Goal: Task Accomplishment & Management: Manage account settings

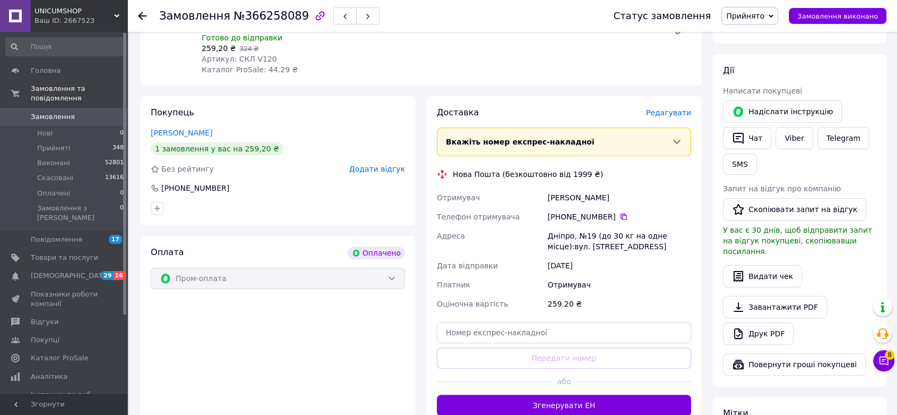
scroll to position [177, 0]
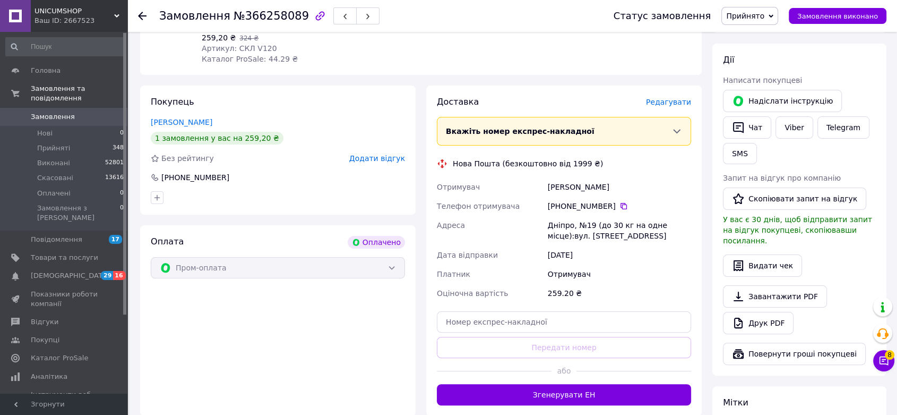
click at [551, 127] on span "Вкажіть номер експрес-накладної" at bounding box center [520, 131] width 149 height 8
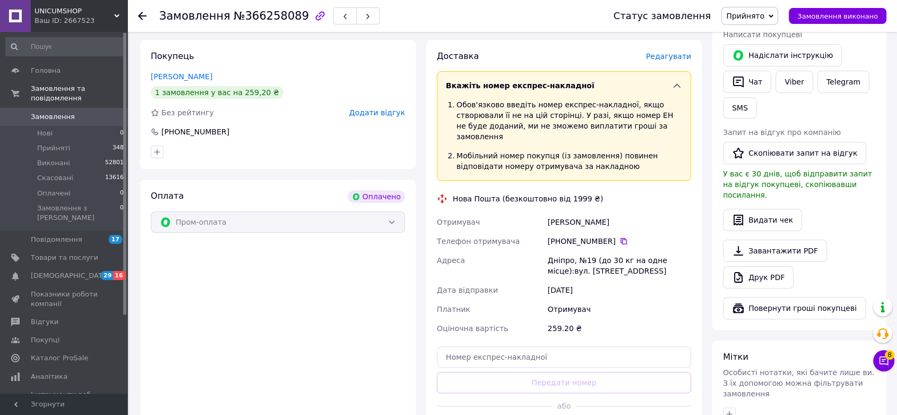
scroll to position [295, 0]
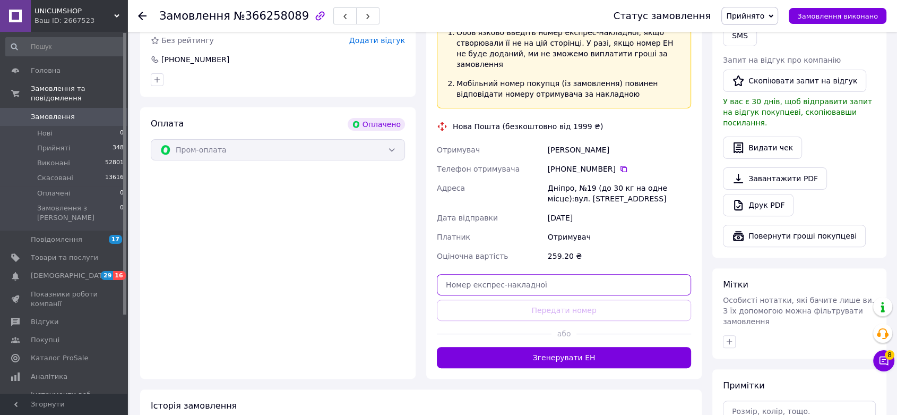
click at [535, 274] on input "text" at bounding box center [564, 284] width 254 height 21
paste input "20451269121000"
type input "20451269121000"
click at [402, 294] on div "Оплата Оплачено Пром-оплата" at bounding box center [278, 242] width 276 height 271
drag, startPoint x: 510, startPoint y: 276, endPoint x: 412, endPoint y: 279, distance: 98.3
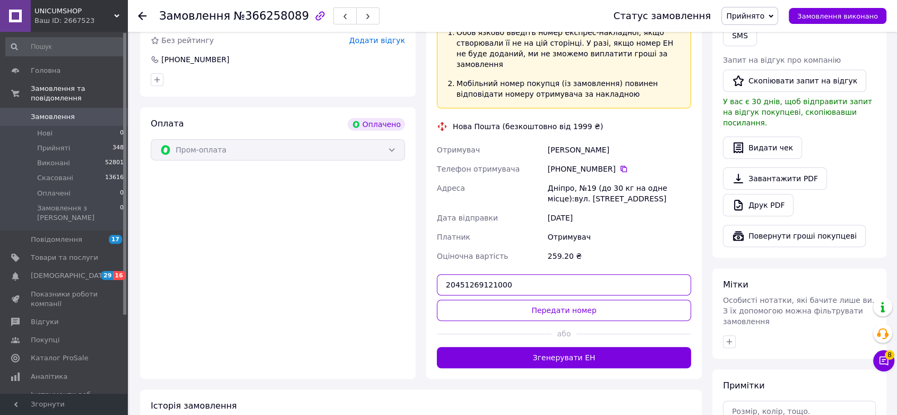
click at [412, 279] on div "Покупець Ищенко Владимир 1 замовлення у вас на 259,20 ₴ Без рейтингу Додати від…" at bounding box center [421, 173] width 572 height 411
